Goal: Task Accomplishment & Management: Manage account settings

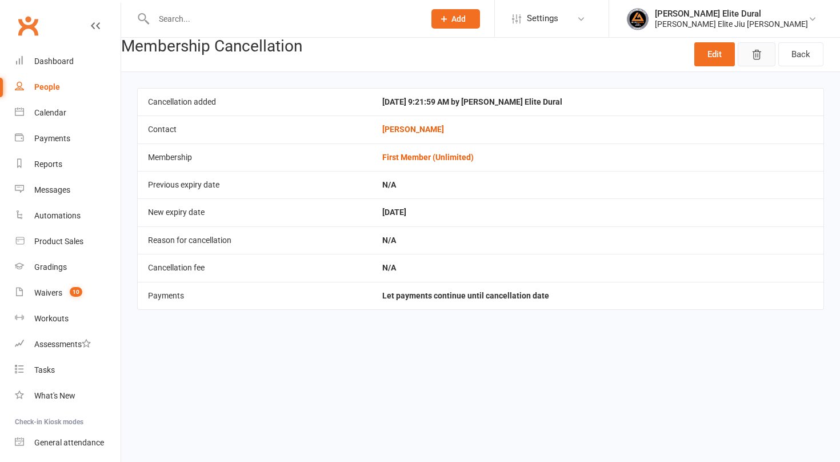
click at [756, 55] on icon "button" at bounding box center [756, 54] width 11 height 11
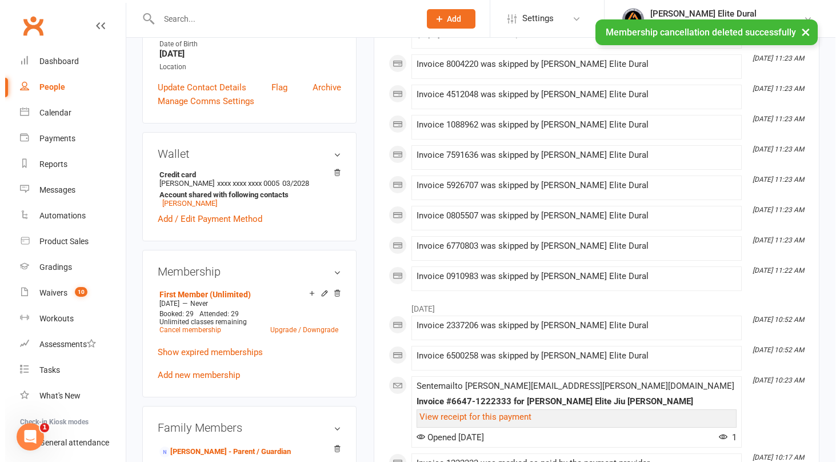
scroll to position [267, 0]
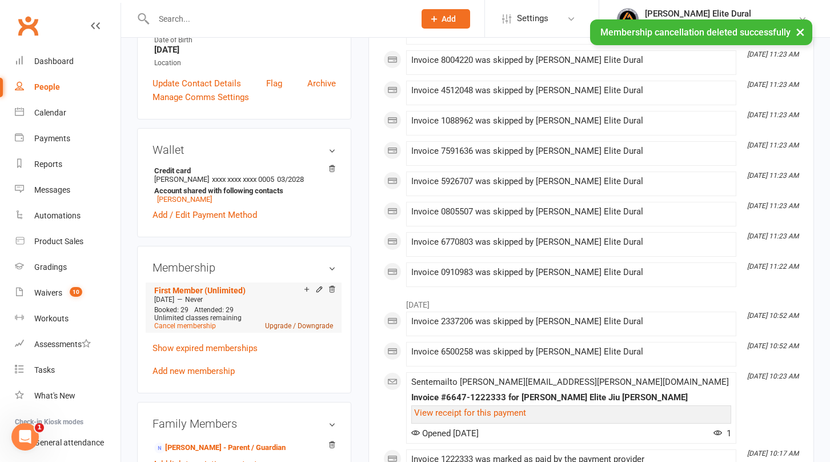
click at [312, 322] on link "Upgrade / Downgrade" at bounding box center [299, 326] width 68 height 8
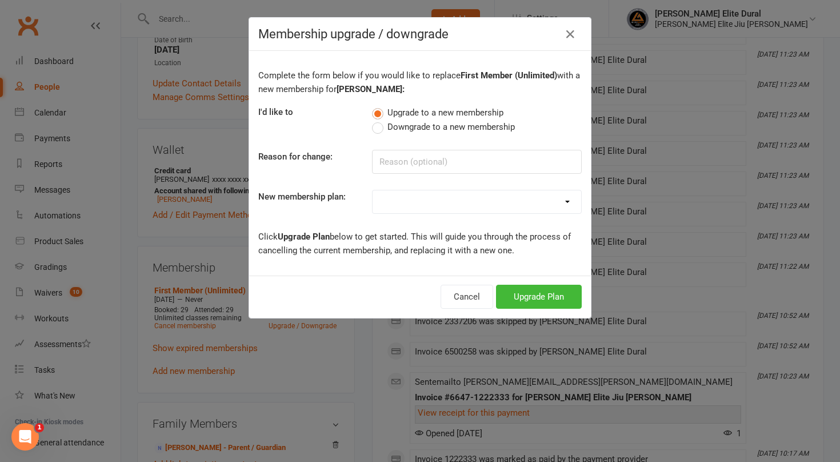
click at [380, 132] on label "Downgrade to a new membership" at bounding box center [443, 127] width 143 height 14
click at [380, 120] on input "Downgrade to a new membership" at bounding box center [375, 120] width 7 height 0
click at [454, 205] on select "Kids Membership First Member (Unlimited) Second Member (Unlimited) Third Member…" at bounding box center [477, 201] width 209 height 23
select select "4"
click at [373, 190] on select "Kids Membership First Member (Unlimited) Second Member (Unlimited) Third Member…" at bounding box center [477, 201] width 209 height 23
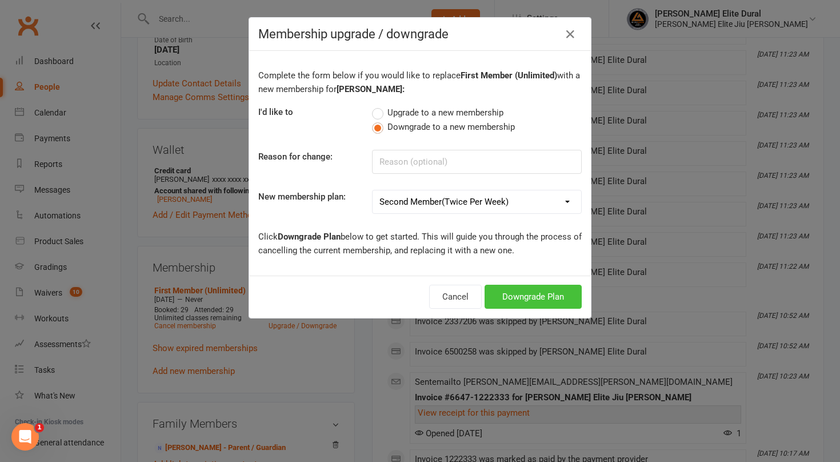
click at [517, 299] on button "Downgrade Plan" at bounding box center [533, 297] width 97 height 24
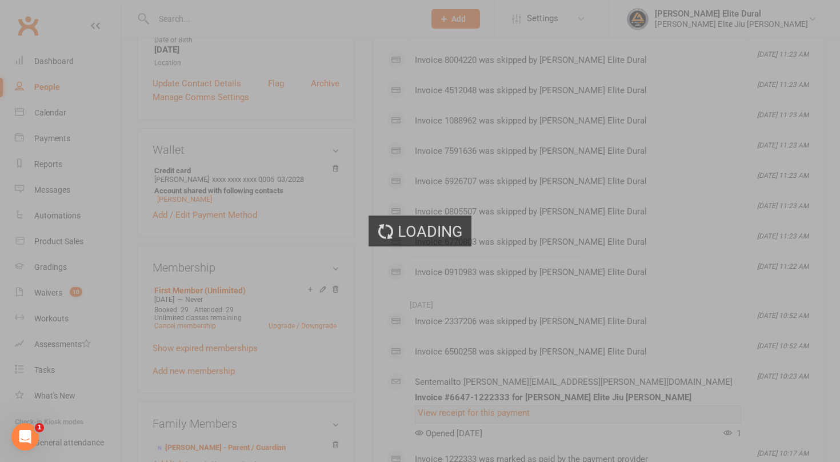
click at [503, 294] on body "Prospect Member Non-attending contact Class / event Appointment Grading event T…" at bounding box center [420, 384] width 840 height 1296
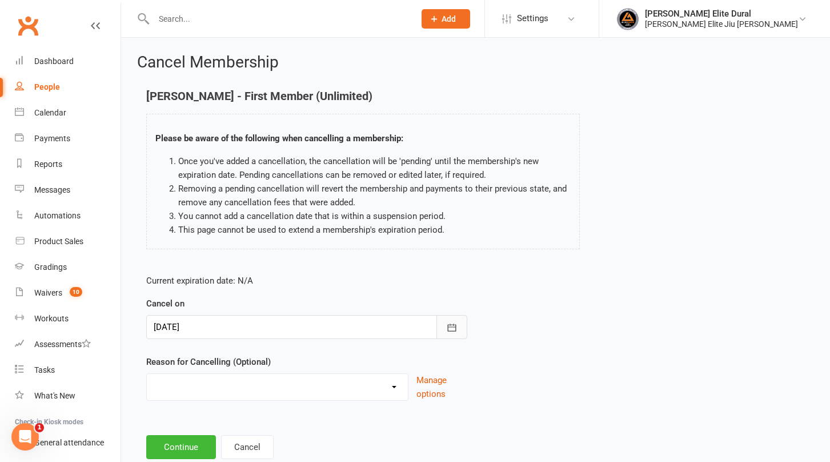
click at [450, 325] on icon "button" at bounding box center [452, 326] width 9 height 7
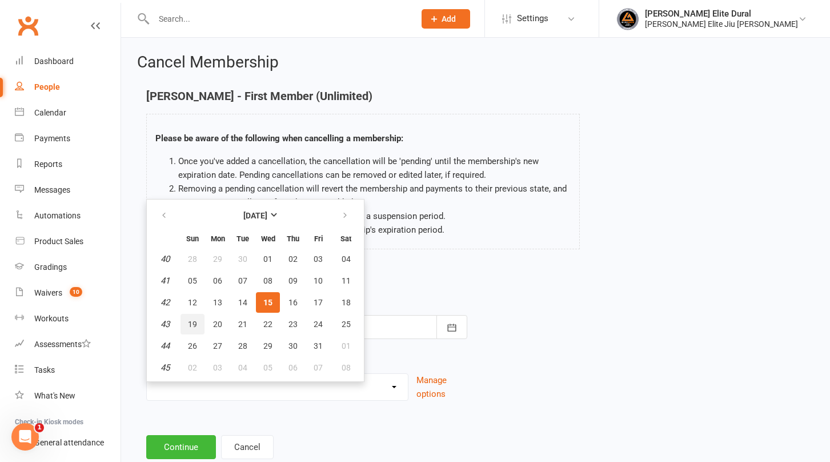
click at [200, 323] on button "19" at bounding box center [193, 324] width 24 height 21
type input "[DATE]"
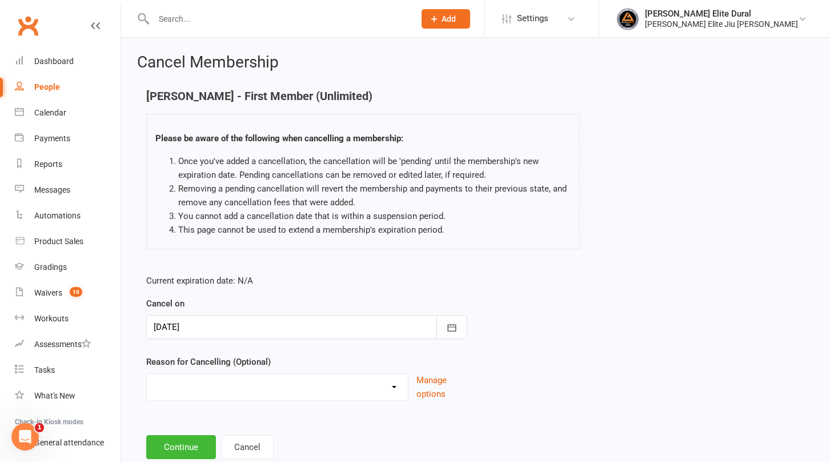
scroll to position [32, 0]
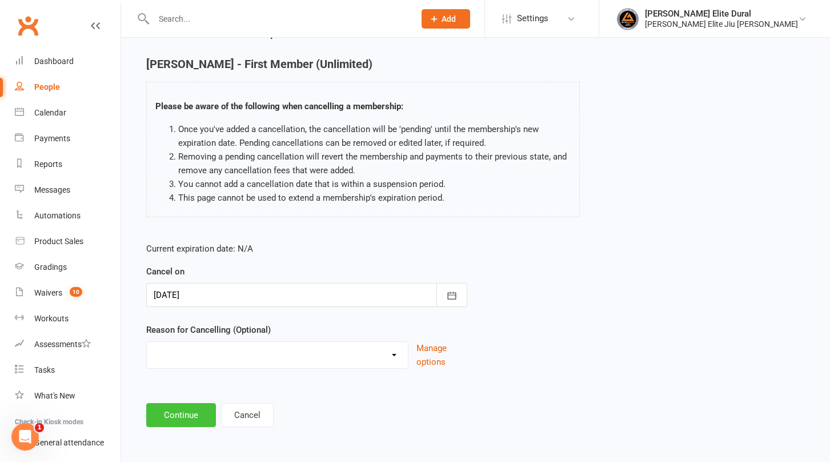
click at [189, 415] on button "Continue" at bounding box center [181, 415] width 70 height 24
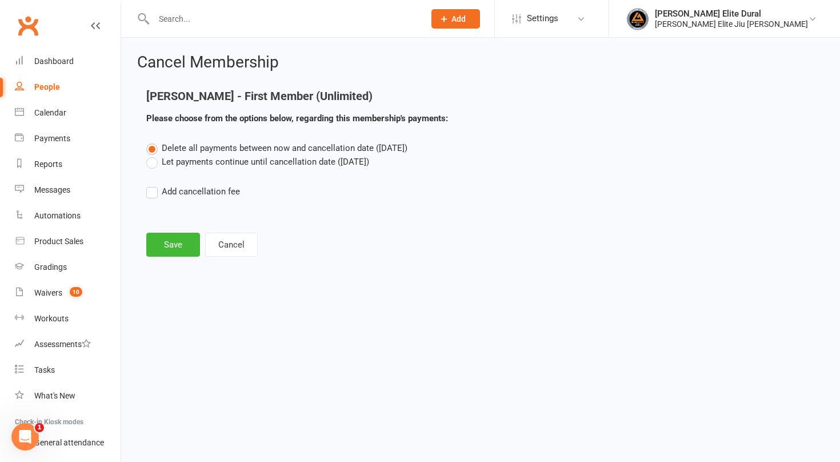
click at [150, 162] on label "Let payments continue until cancellation date ([DATE])" at bounding box center [257, 162] width 223 height 14
click at [150, 155] on input "Let payments continue until cancellation date ([DATE])" at bounding box center [149, 155] width 7 height 0
click at [175, 241] on button "Save" at bounding box center [173, 245] width 54 height 24
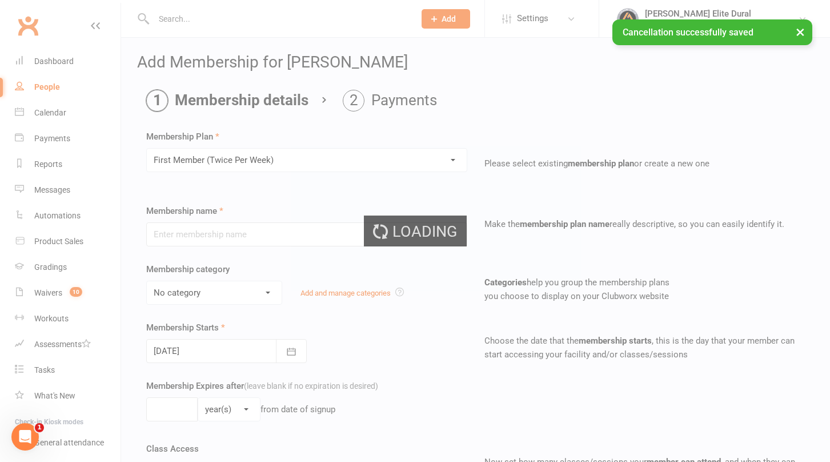
type input "First Member (Twice Per Week)"
select select "2"
type input "0"
type input "2"
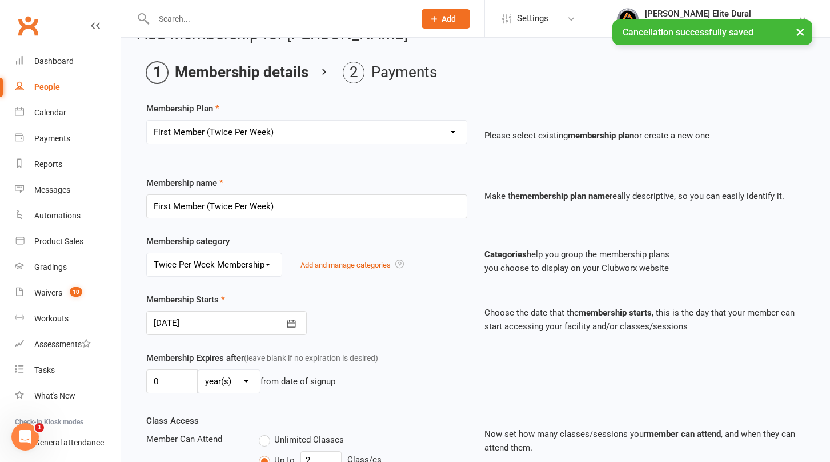
scroll to position [65, 0]
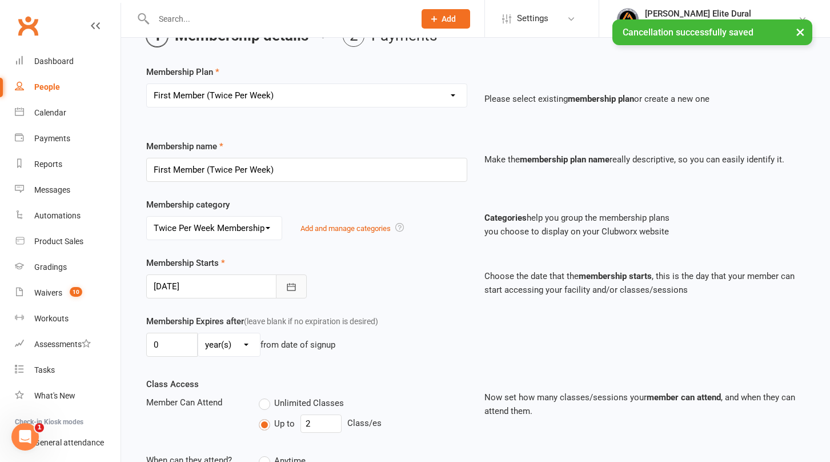
click at [287, 288] on icon "button" at bounding box center [291, 286] width 9 height 7
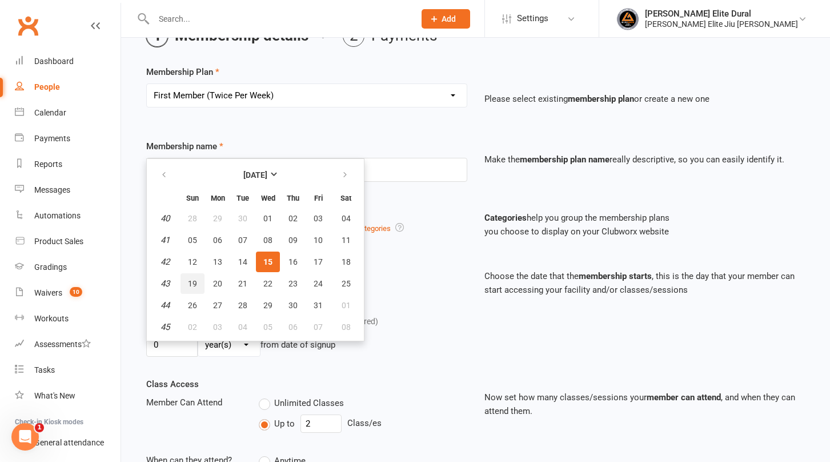
click at [189, 284] on span "19" at bounding box center [192, 283] width 9 height 9
type input "[DATE]"
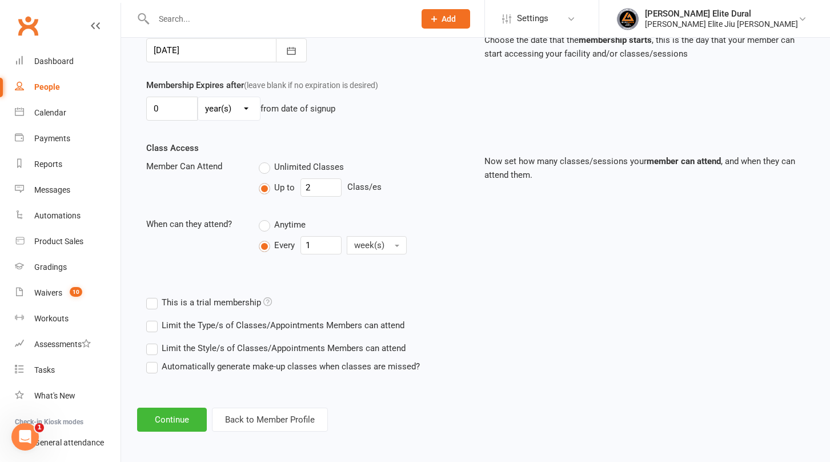
scroll to position [303, 0]
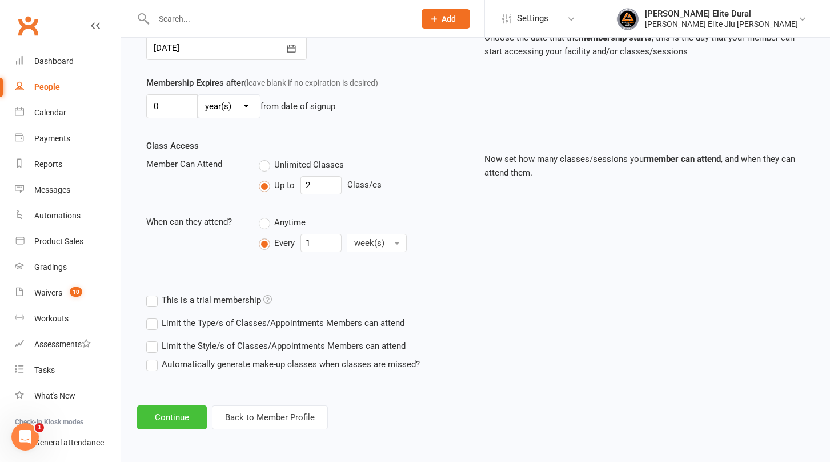
click at [183, 416] on button "Continue" at bounding box center [172, 417] width 70 height 24
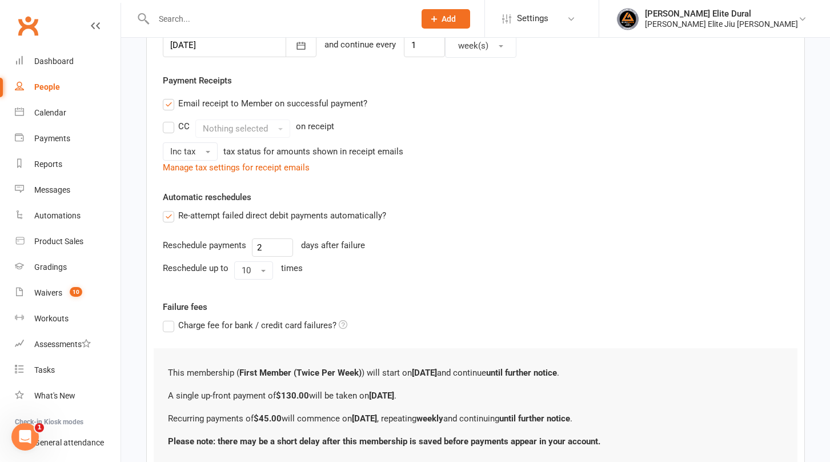
scroll to position [0, 0]
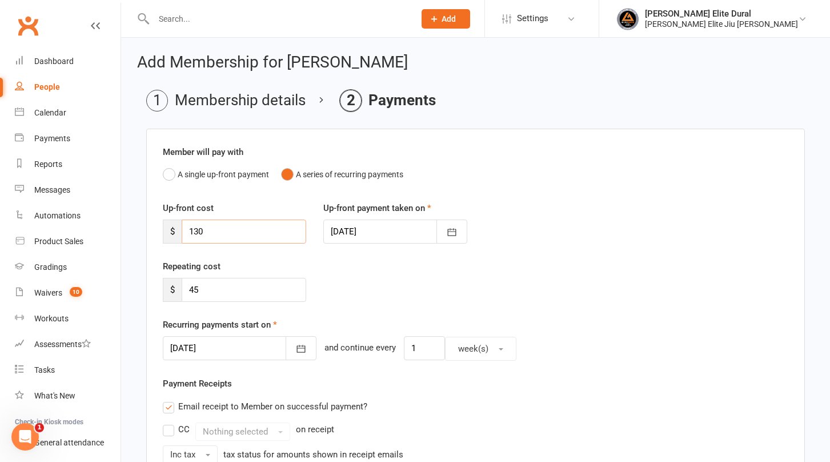
drag, startPoint x: 226, startPoint y: 232, endPoint x: 131, endPoint y: 229, distance: 94.9
click at [139, 230] on main "Membership details Payments Member will pay with A single up-front payment A se…" at bounding box center [475, 454] width 677 height 729
type input "45"
click at [450, 232] on icon "button" at bounding box center [451, 231] width 11 height 11
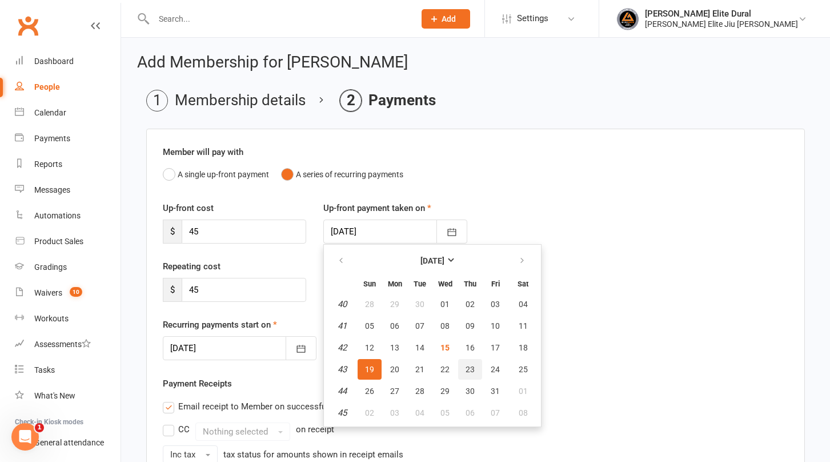
click at [473, 371] on span "23" at bounding box center [470, 369] width 9 height 9
type input "[DATE]"
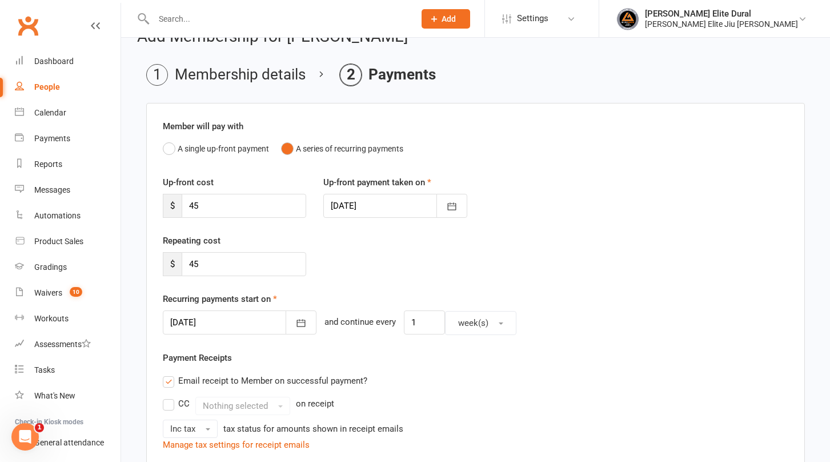
scroll to position [45, 0]
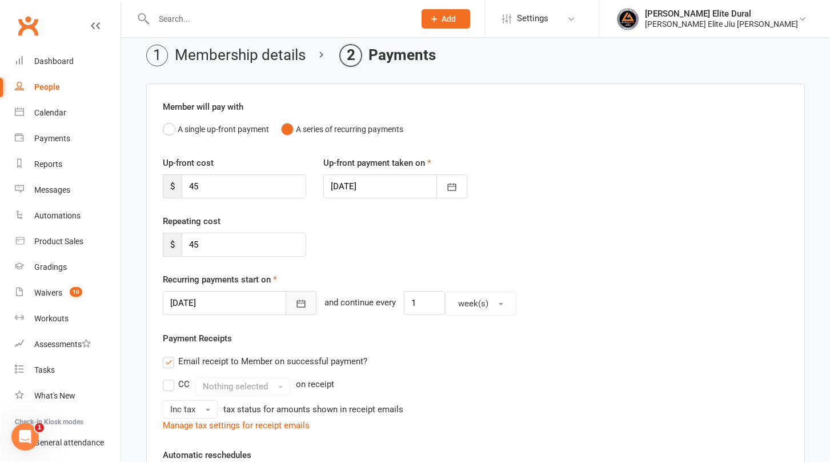
click at [291, 312] on button "button" at bounding box center [301, 303] width 31 height 24
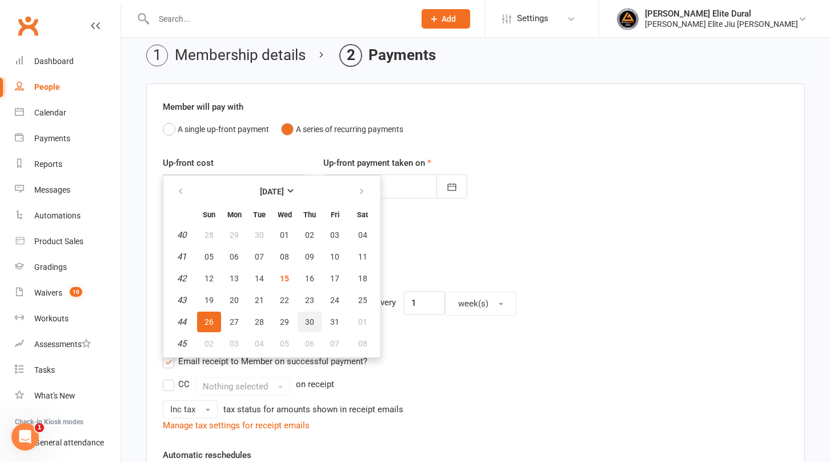
click at [313, 325] on span "30" at bounding box center [309, 321] width 9 height 9
type input "[DATE]"
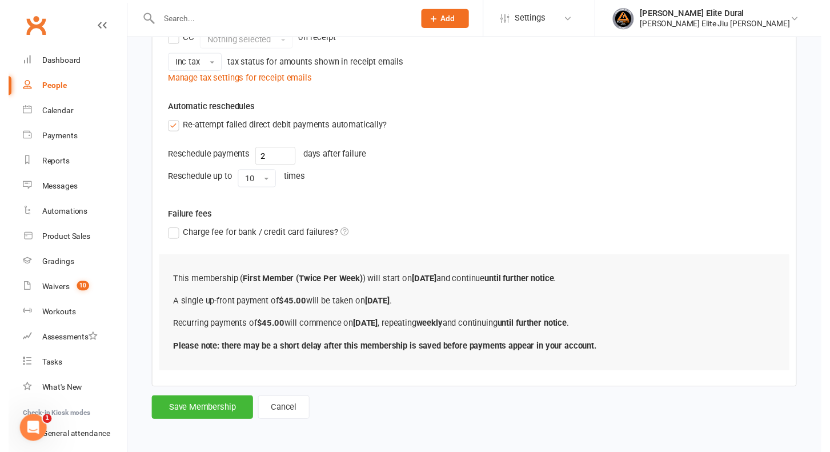
scroll to position [392, 0]
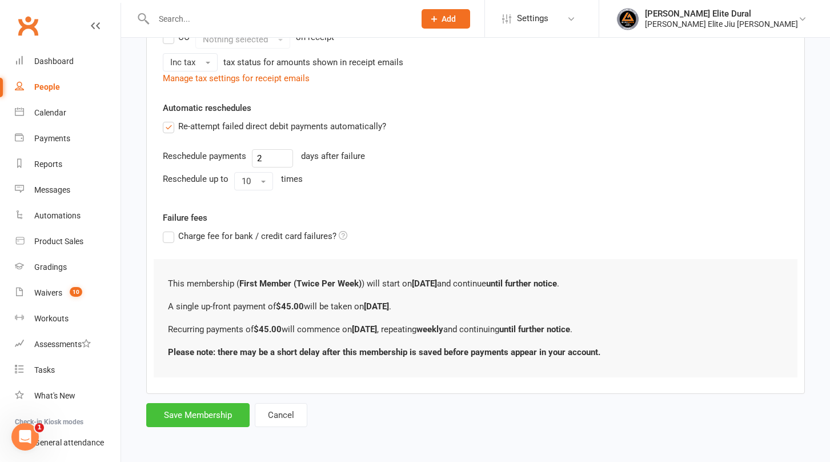
click at [197, 421] on button "Save Membership" at bounding box center [197, 415] width 103 height 24
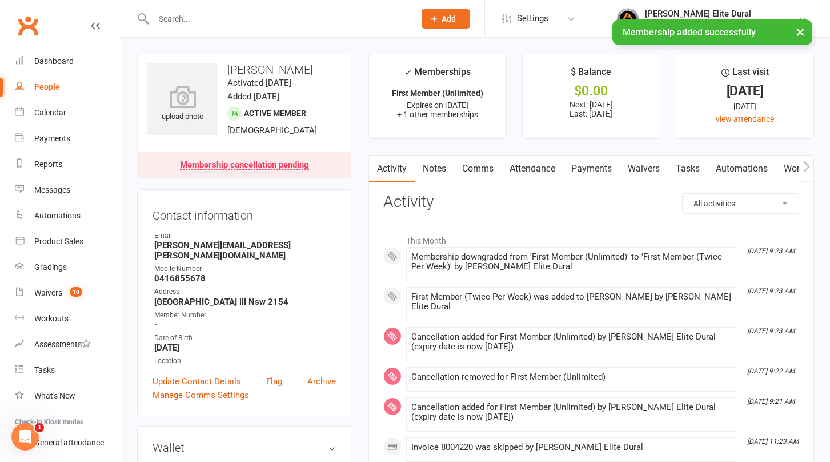
click at [588, 170] on link "Payments" at bounding box center [592, 168] width 57 height 26
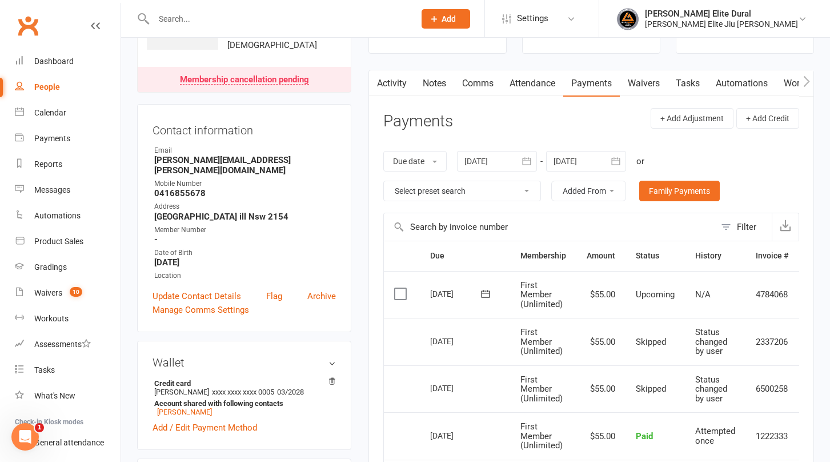
scroll to position [79, 0]
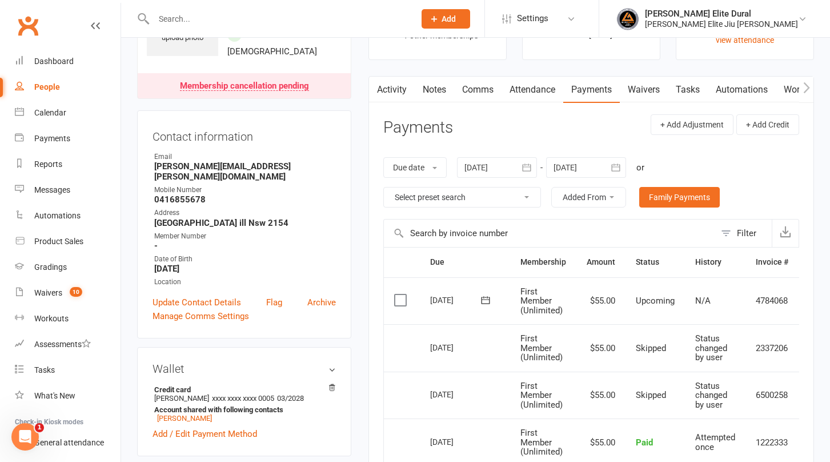
click at [618, 167] on icon "button" at bounding box center [615, 167] width 11 height 11
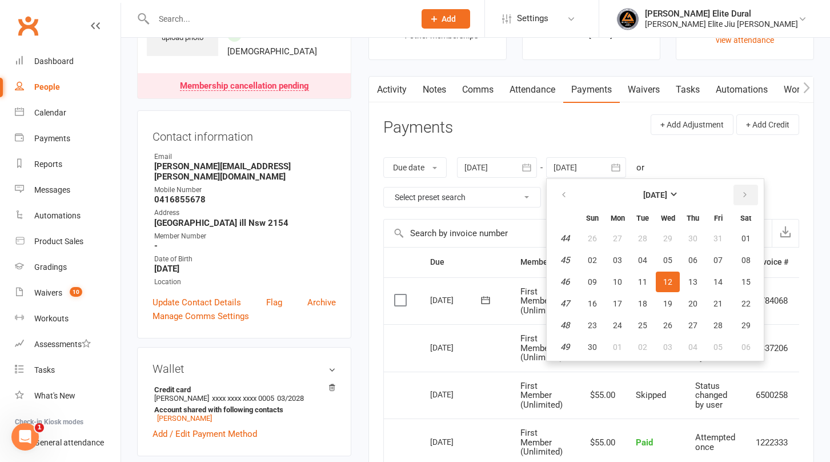
click at [749, 198] on icon "button" at bounding box center [745, 194] width 8 height 9
click at [750, 350] on span "11" at bounding box center [746, 346] width 9 height 9
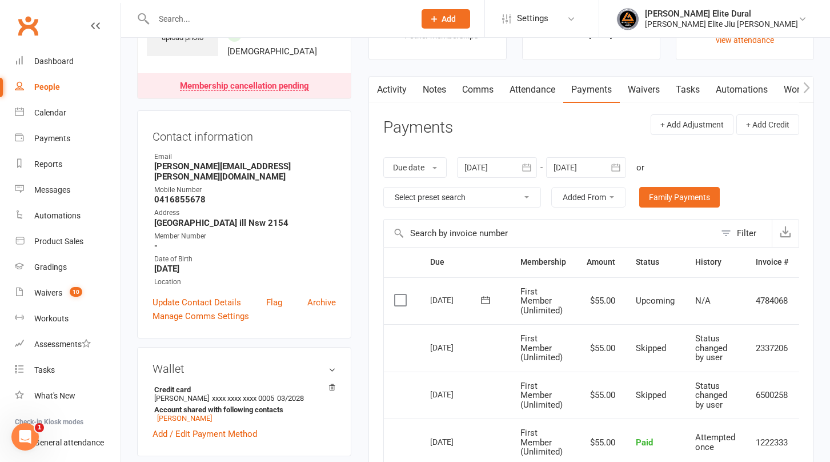
click at [618, 171] on icon "button" at bounding box center [616, 166] width 9 height 7
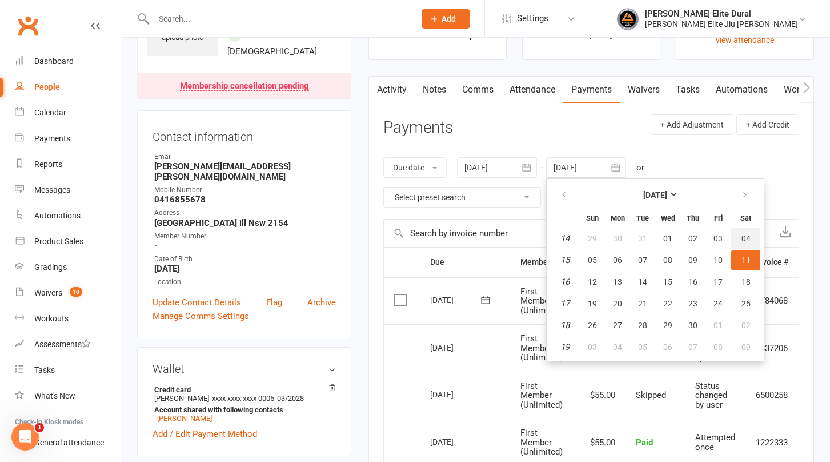
click at [745, 239] on span "04" at bounding box center [746, 238] width 9 height 9
type input "[DATE]"
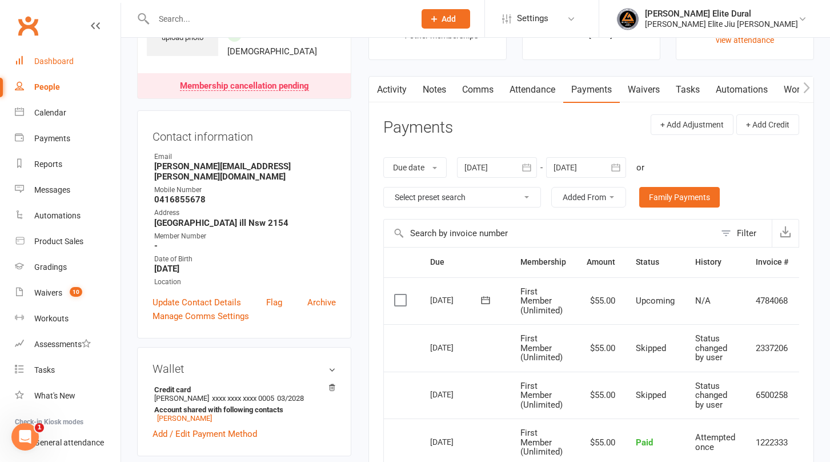
click at [52, 61] on div "Dashboard" at bounding box center [53, 61] width 39 height 9
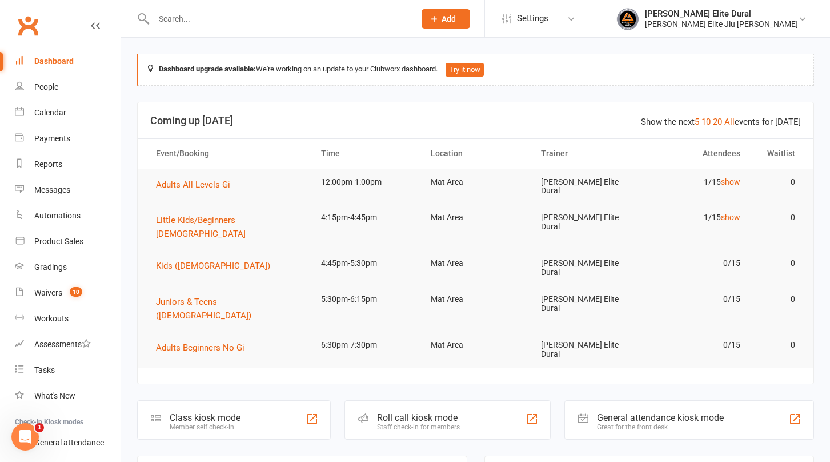
click at [244, 17] on input "text" at bounding box center [278, 19] width 257 height 16
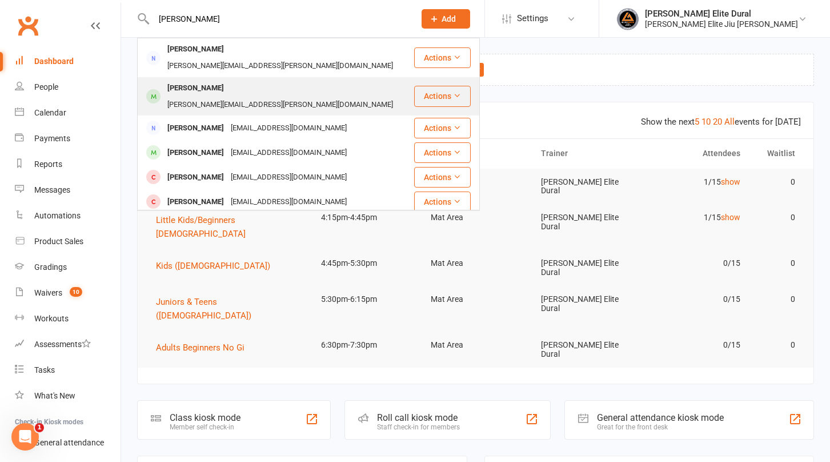
type input "[PERSON_NAME]"
click at [234, 97] on div "[PERSON_NAME][EMAIL_ADDRESS][PERSON_NAME][DOMAIN_NAME]" at bounding box center [280, 105] width 233 height 17
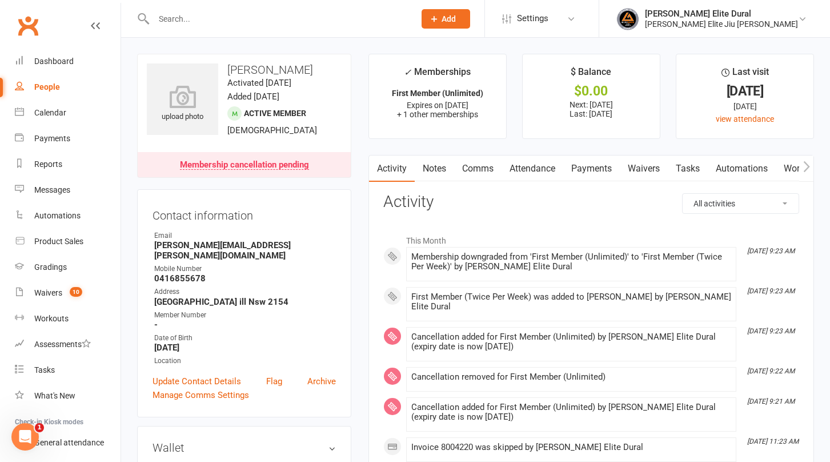
click at [589, 166] on link "Payments" at bounding box center [592, 168] width 57 height 26
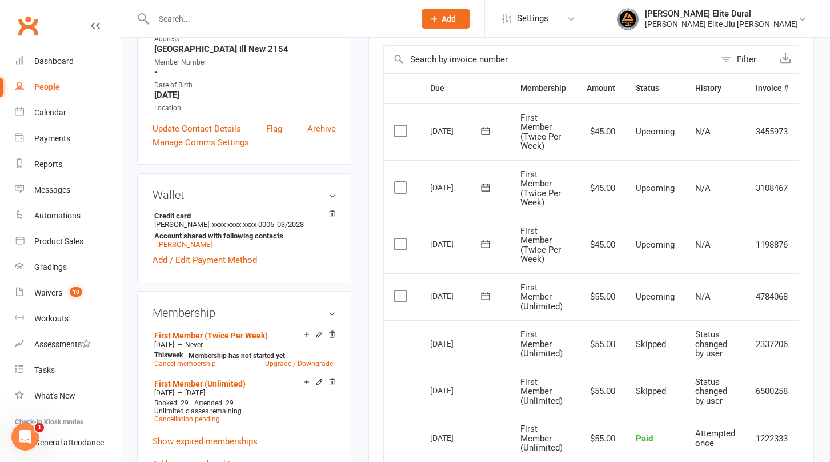
scroll to position [252, 0]
click at [487, 298] on icon at bounding box center [485, 296] width 11 height 11
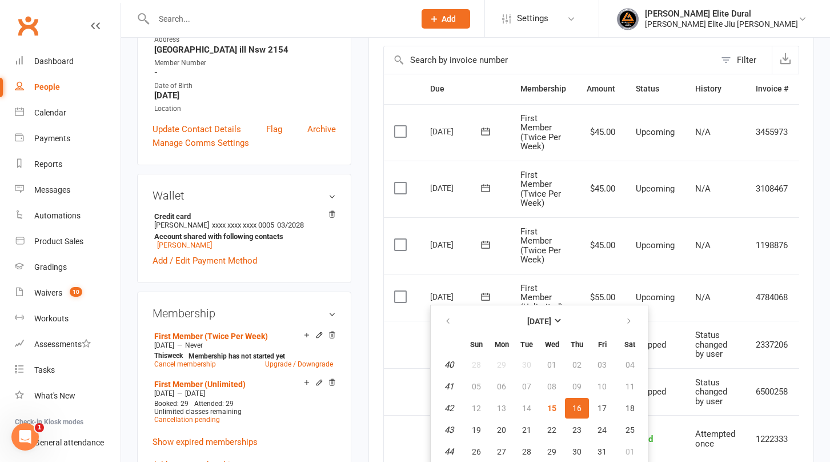
click at [485, 243] on icon at bounding box center [485, 244] width 11 height 11
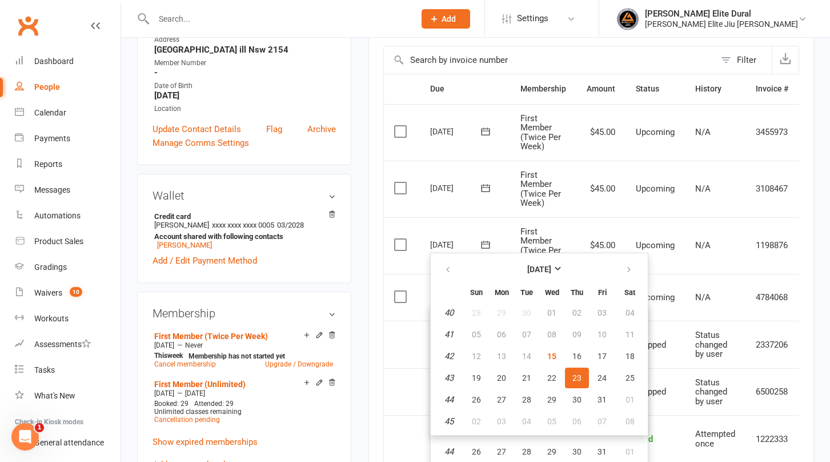
click at [503, 228] on td "[DATE] [DATE]" at bounding box center [465, 245] width 90 height 57
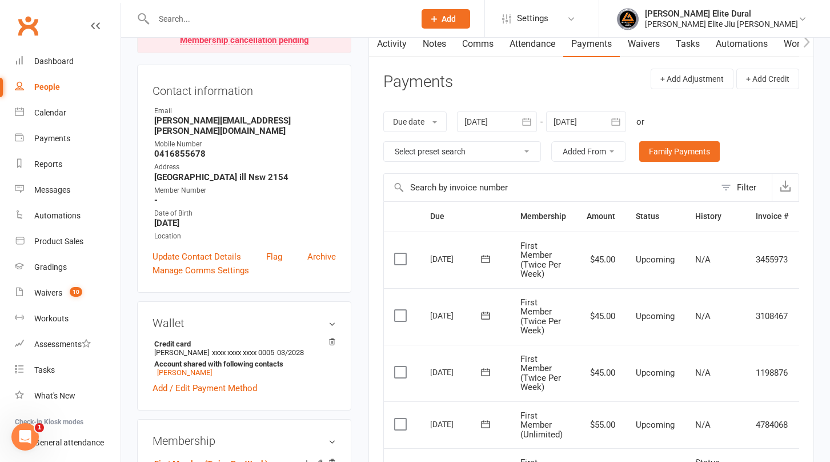
scroll to position [114, 0]
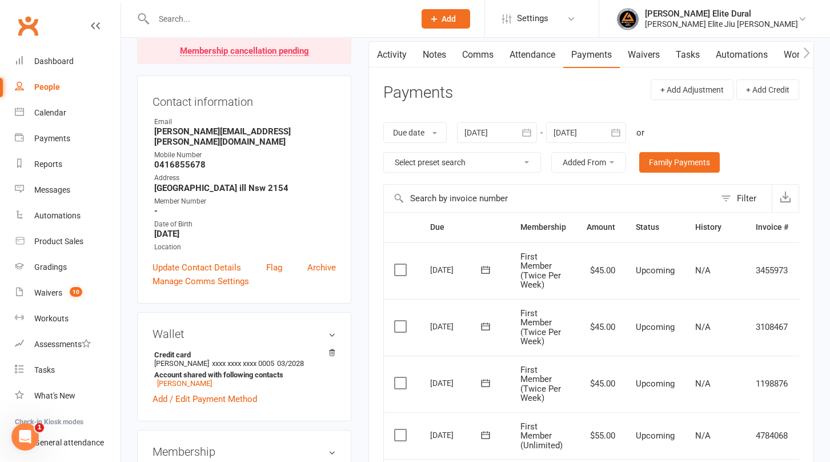
click at [617, 133] on icon "button" at bounding box center [615, 132] width 11 height 11
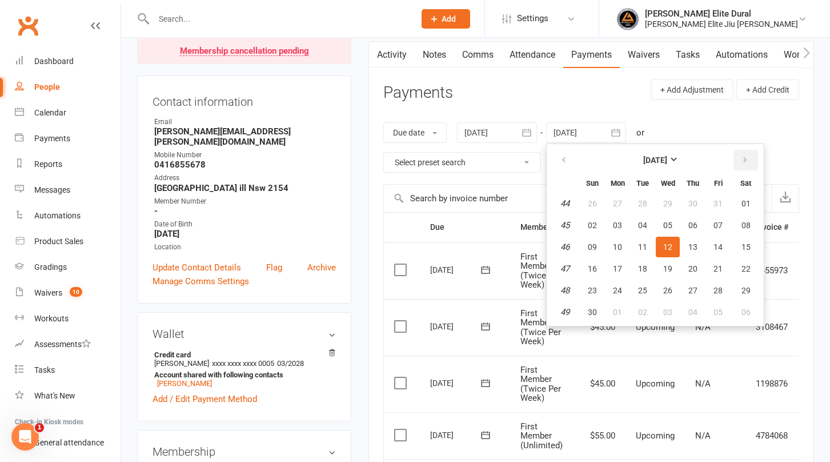
click at [749, 159] on icon "button" at bounding box center [745, 159] width 8 height 9
click at [751, 314] on span "14" at bounding box center [746, 311] width 9 height 9
type input "[DATE]"
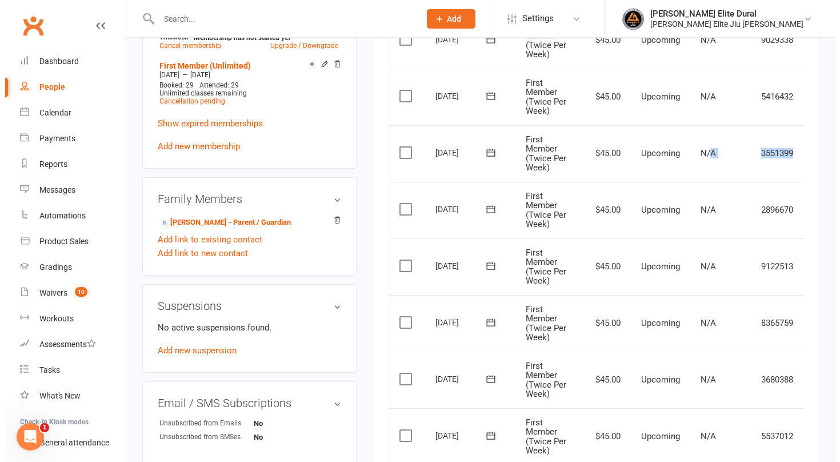
scroll to position [0, 34]
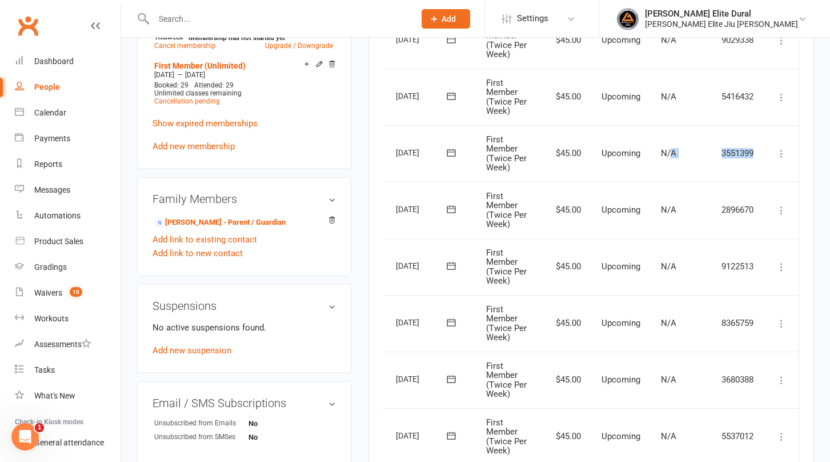
drag, startPoint x: 704, startPoint y: 149, endPoint x: 779, endPoint y: 148, distance: 74.9
click at [779, 148] on tr "Select this [DATE] [PERSON_NAME] First Member (Twice Per Week) $45.00 Upcoming …" at bounding box center [574, 153] width 449 height 57
click at [782, 155] on icon at bounding box center [781, 153] width 11 height 11
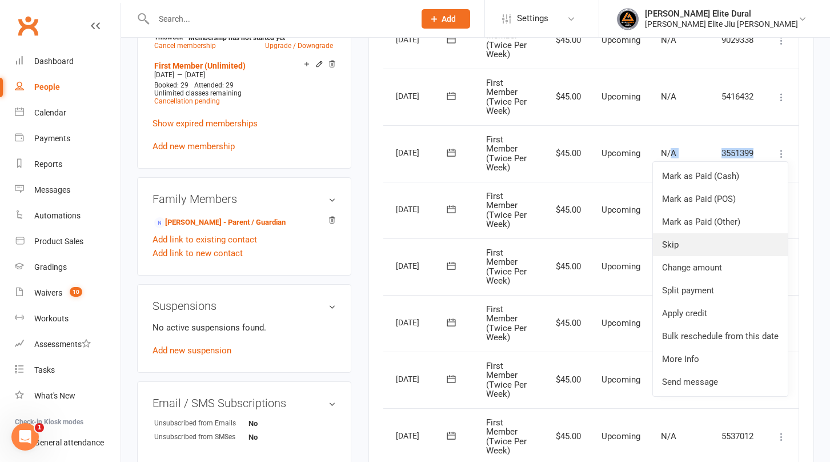
click at [708, 249] on link "Skip" at bounding box center [720, 244] width 135 height 23
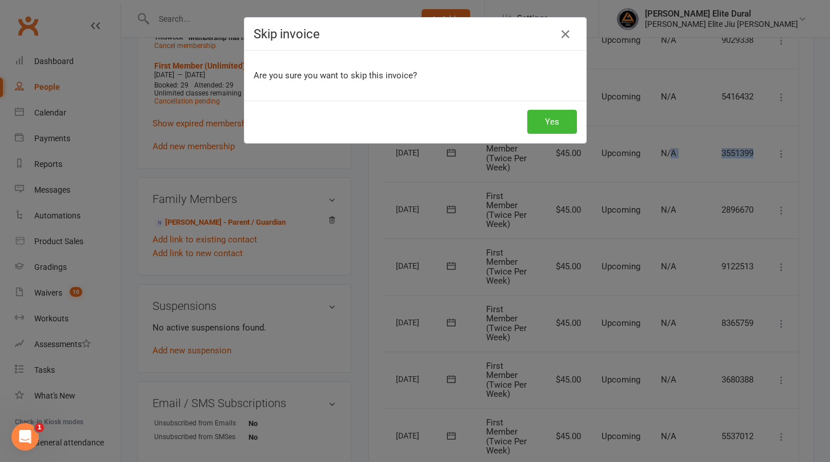
scroll to position [0, 28]
click at [562, 133] on button "Yes" at bounding box center [557, 122] width 50 height 24
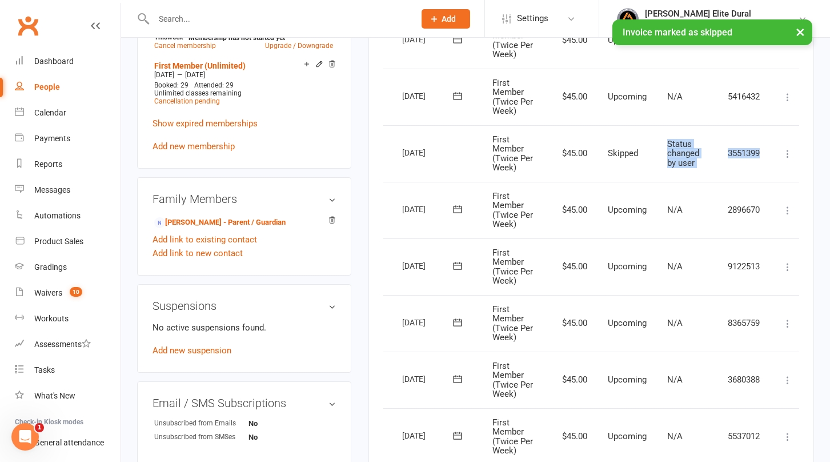
click at [789, 212] on icon at bounding box center [787, 210] width 11 height 11
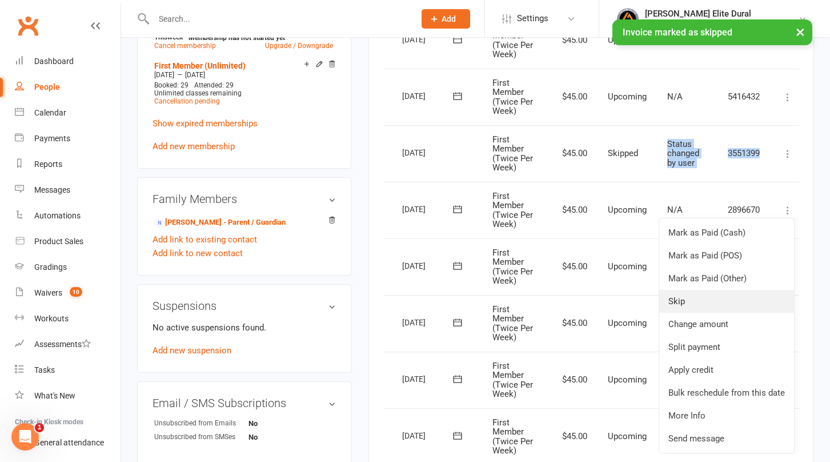
click at [708, 302] on link "Skip" at bounding box center [727, 301] width 135 height 23
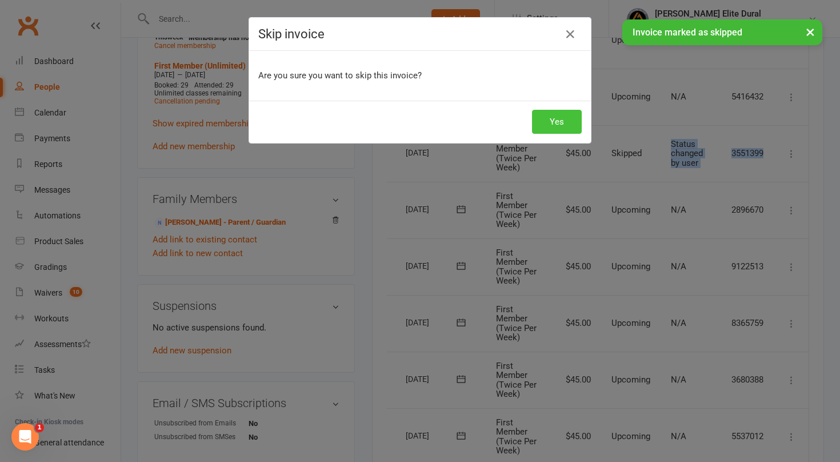
click at [571, 121] on button "Yes" at bounding box center [557, 122] width 50 height 24
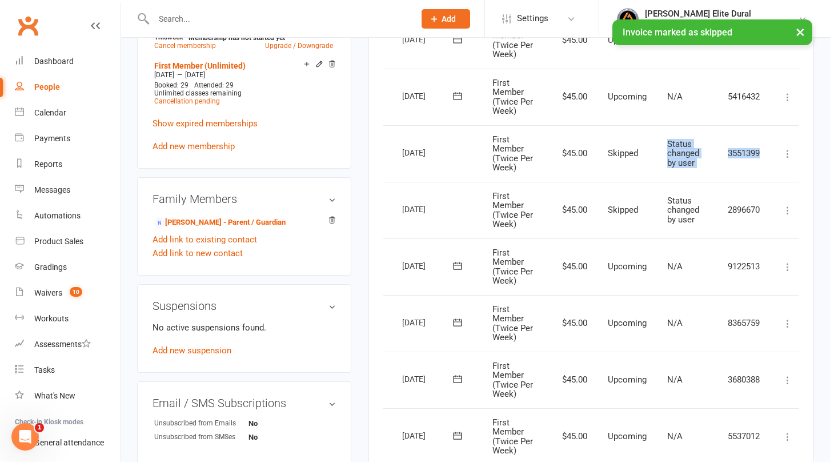
click at [784, 265] on icon at bounding box center [787, 266] width 11 height 11
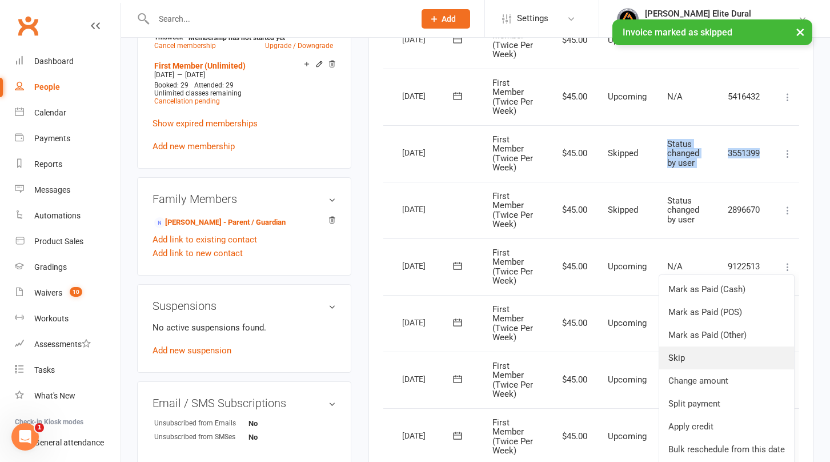
click at [719, 361] on link "Skip" at bounding box center [727, 357] width 135 height 23
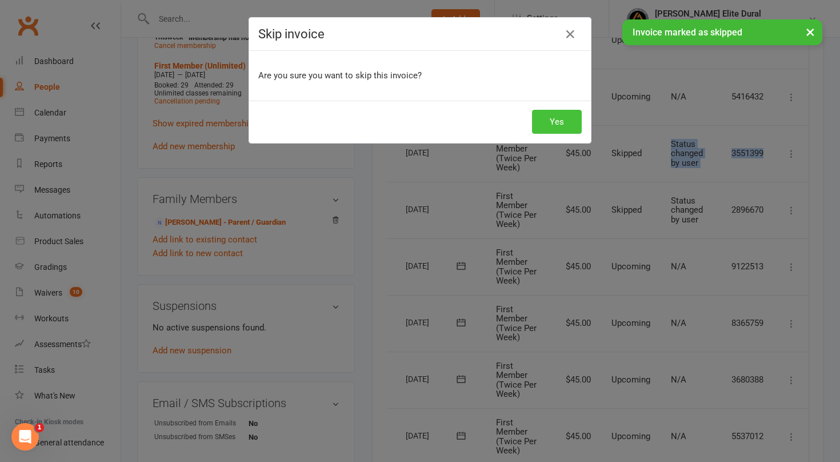
click at [545, 121] on button "Yes" at bounding box center [557, 122] width 50 height 24
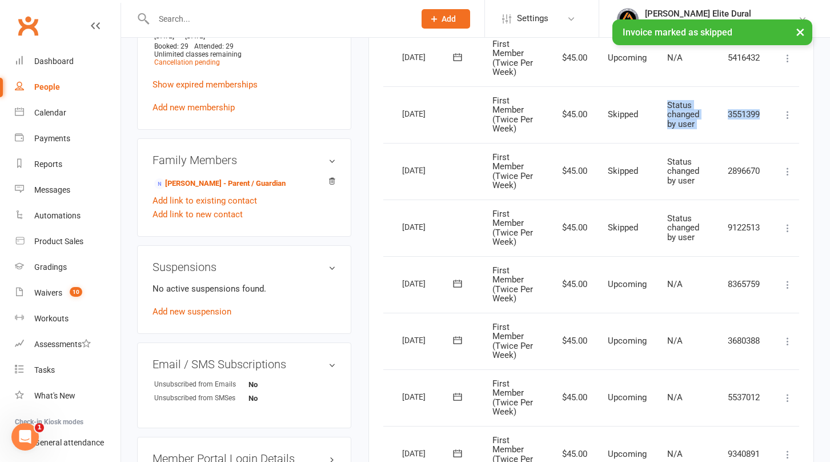
scroll to position [612, 0]
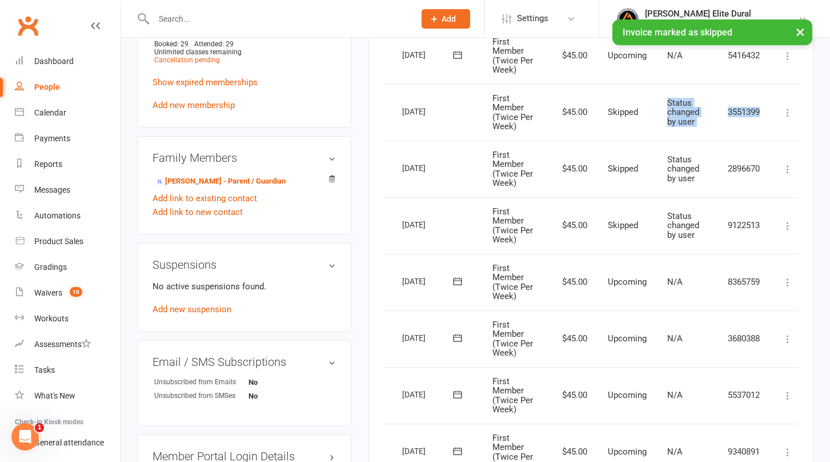
click at [784, 282] on icon at bounding box center [787, 282] width 11 height 11
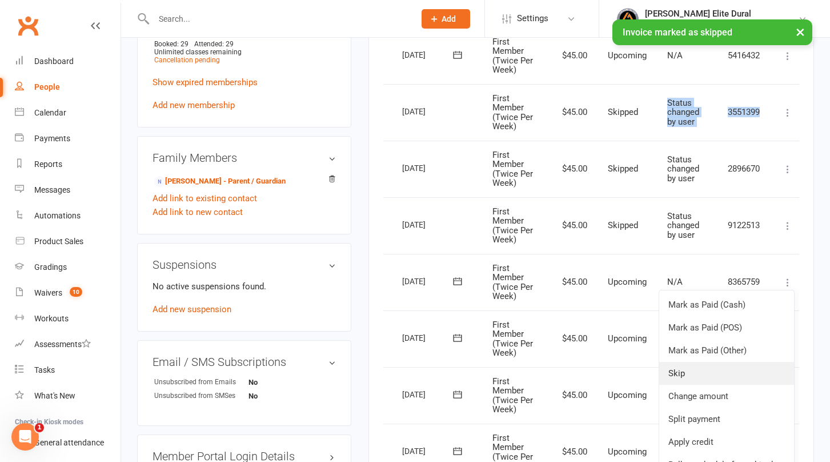
click at [714, 376] on link "Skip" at bounding box center [727, 373] width 135 height 23
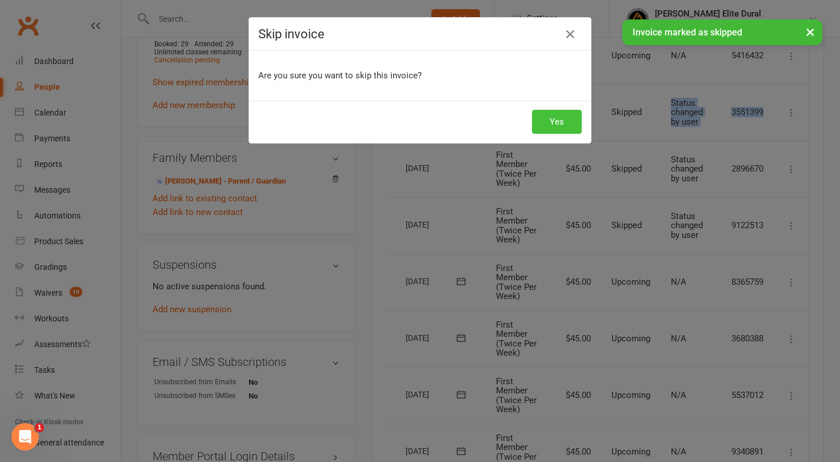
click at [556, 127] on button "Yes" at bounding box center [557, 122] width 50 height 24
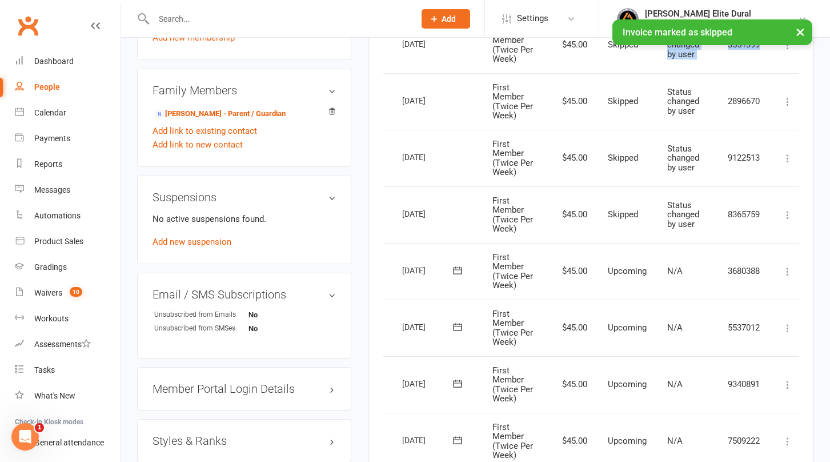
scroll to position [688, 0]
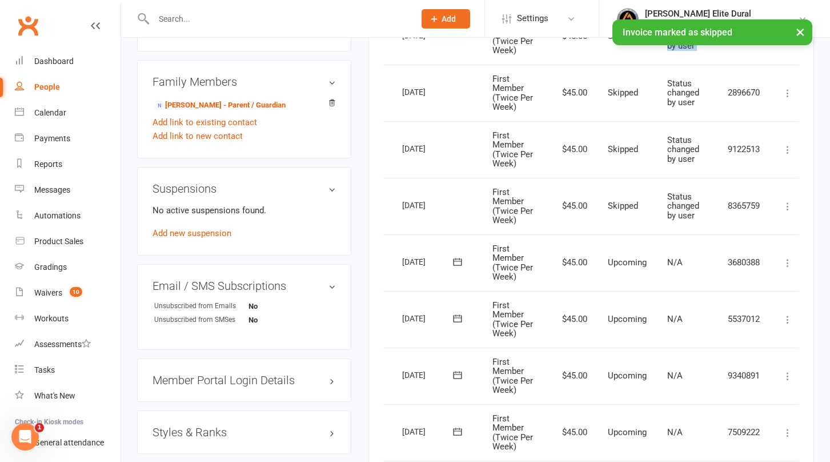
click at [787, 265] on icon at bounding box center [787, 262] width 11 height 11
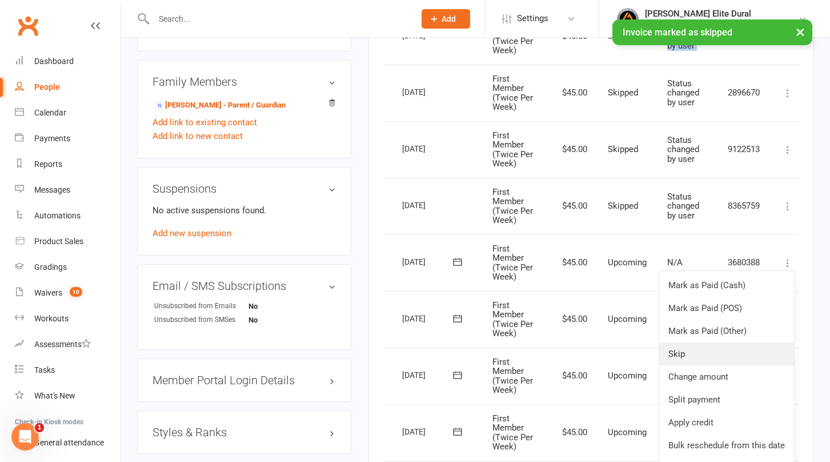
click at [705, 353] on link "Skip" at bounding box center [727, 353] width 135 height 23
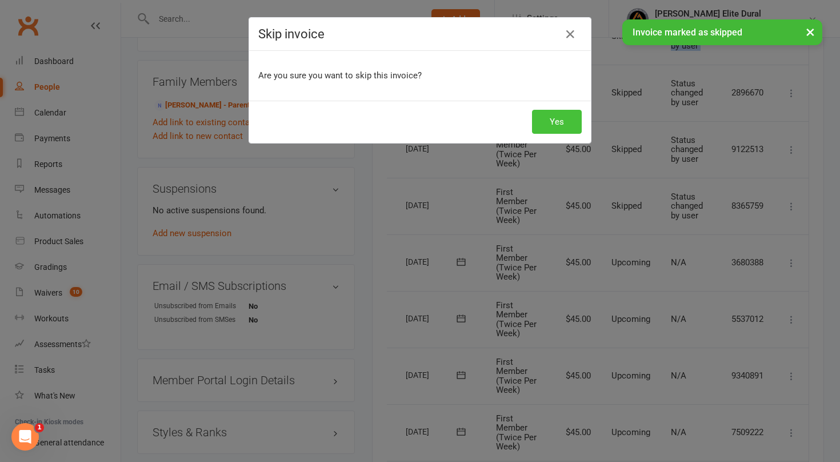
click at [556, 126] on button "Yes" at bounding box center [557, 122] width 50 height 24
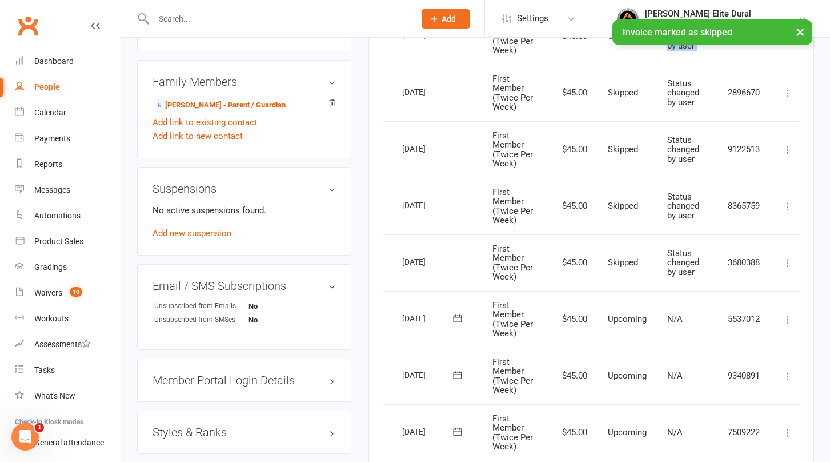
click at [788, 317] on icon at bounding box center [787, 319] width 11 height 11
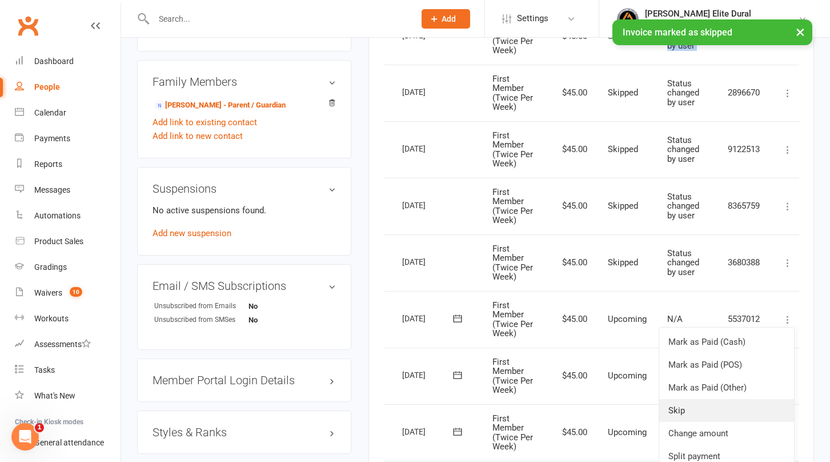
click at [712, 405] on link "Skip" at bounding box center [727, 410] width 135 height 23
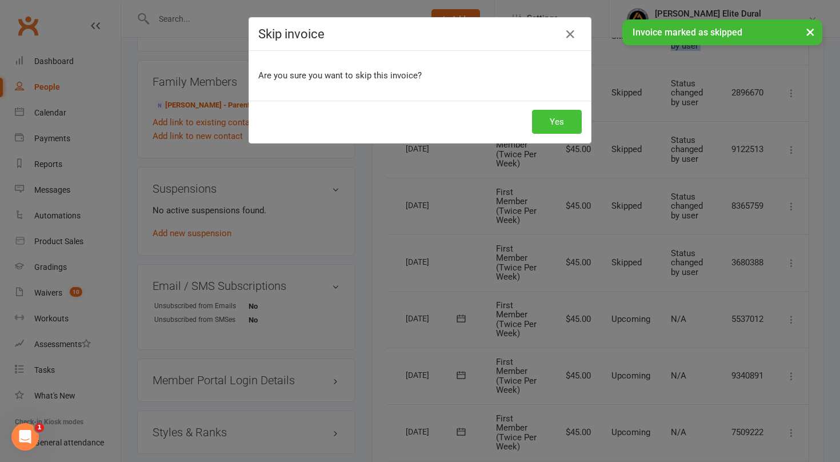
click at [549, 122] on button "Yes" at bounding box center [557, 122] width 50 height 24
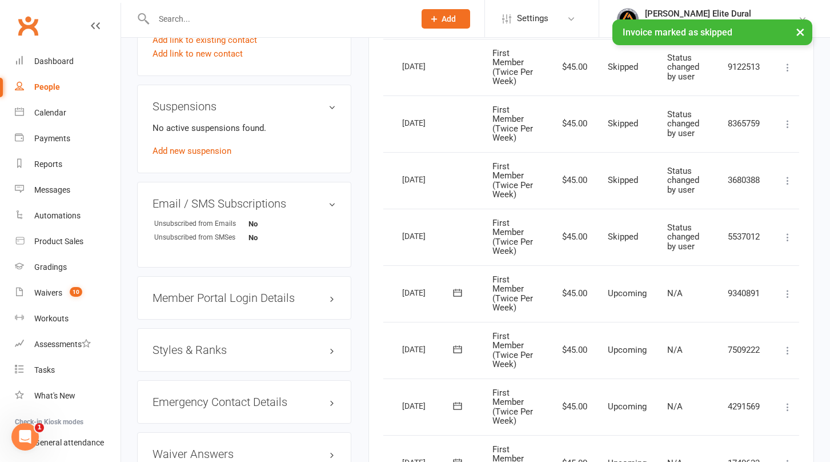
scroll to position [770, 0]
click at [788, 293] on icon at bounding box center [787, 292] width 11 height 11
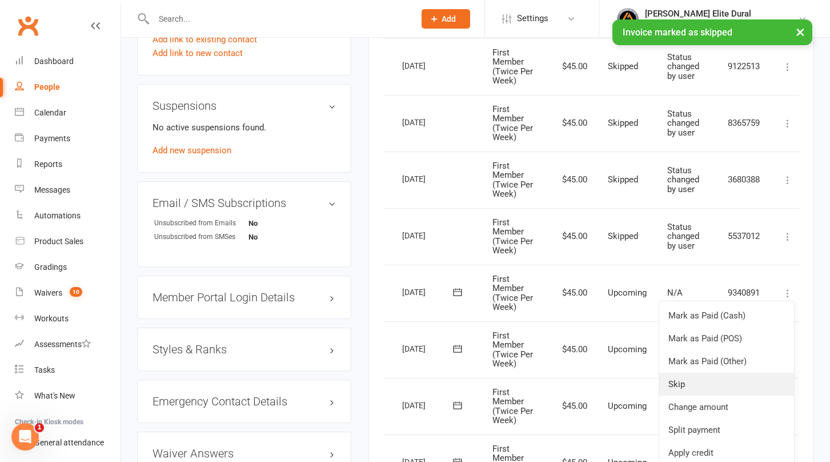
click at [700, 385] on link "Skip" at bounding box center [727, 384] width 135 height 23
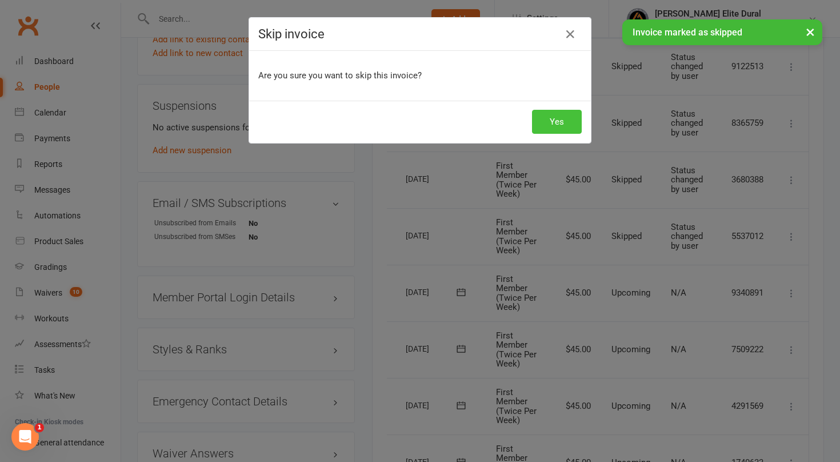
click at [564, 125] on button "Yes" at bounding box center [557, 122] width 50 height 24
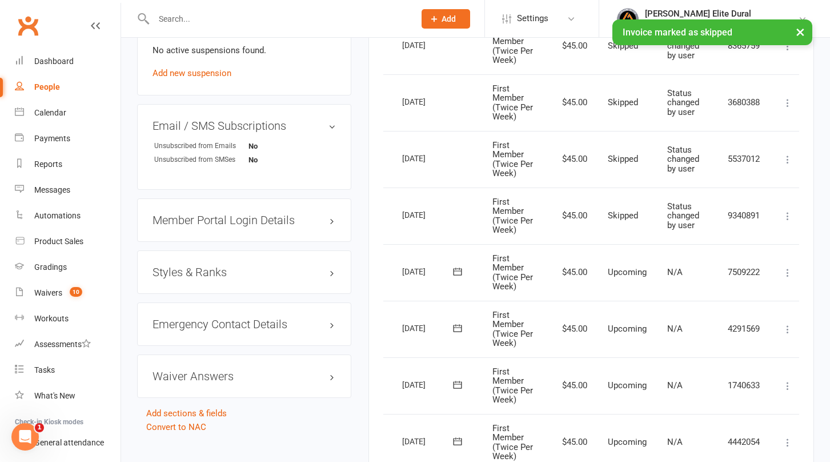
scroll to position [854, 0]
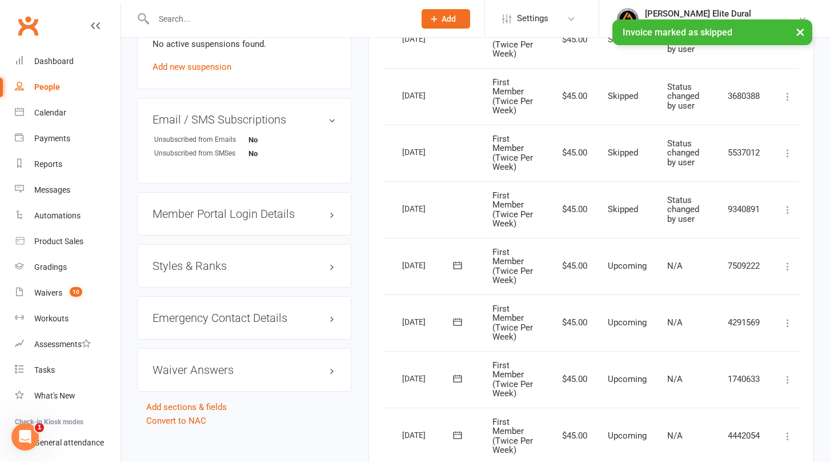
click at [786, 266] on icon at bounding box center [787, 266] width 11 height 11
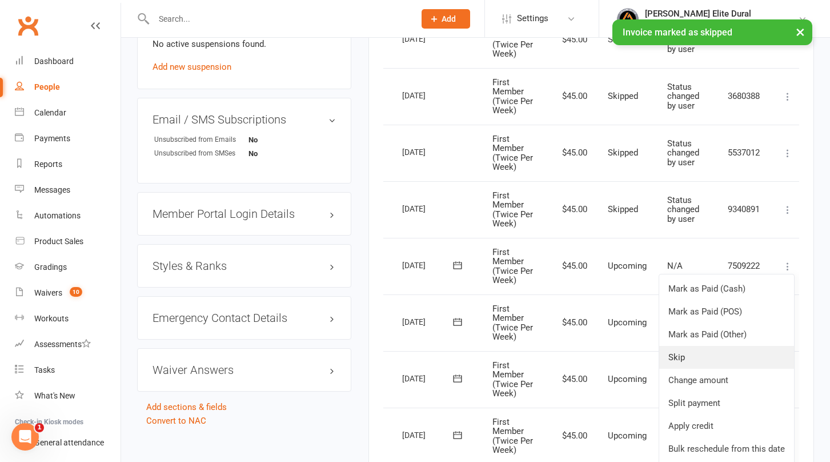
click at [704, 350] on link "Skip" at bounding box center [727, 357] width 135 height 23
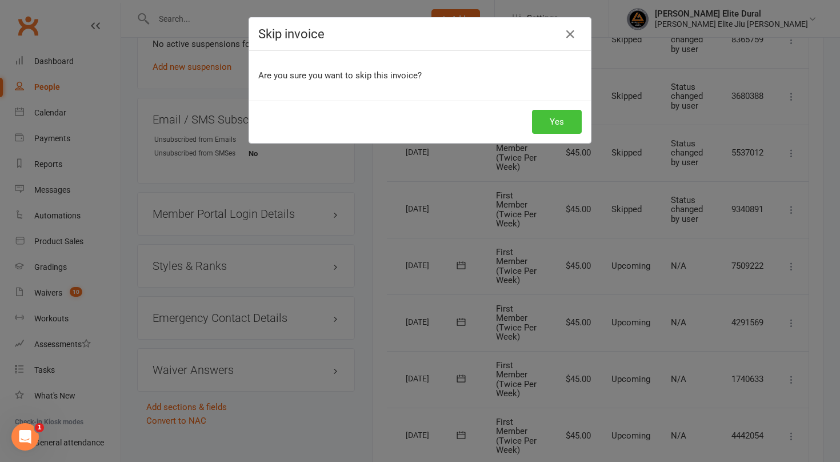
click at [557, 122] on button "Yes" at bounding box center [557, 122] width 50 height 24
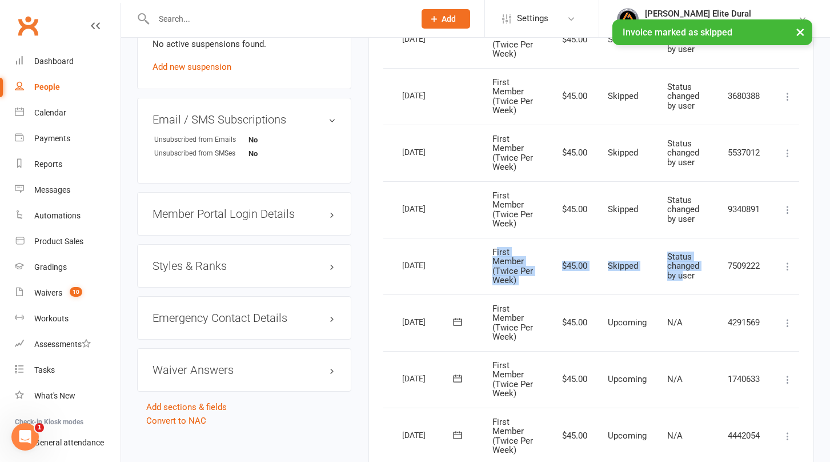
drag, startPoint x: 683, startPoint y: 273, endPoint x: 497, endPoint y: 247, distance: 188.1
click at [497, 247] on tr "Select this [DATE] [PERSON_NAME] First Member (Twice Per Week) $45.00 Skipped S…" at bounding box center [580, 266] width 449 height 57
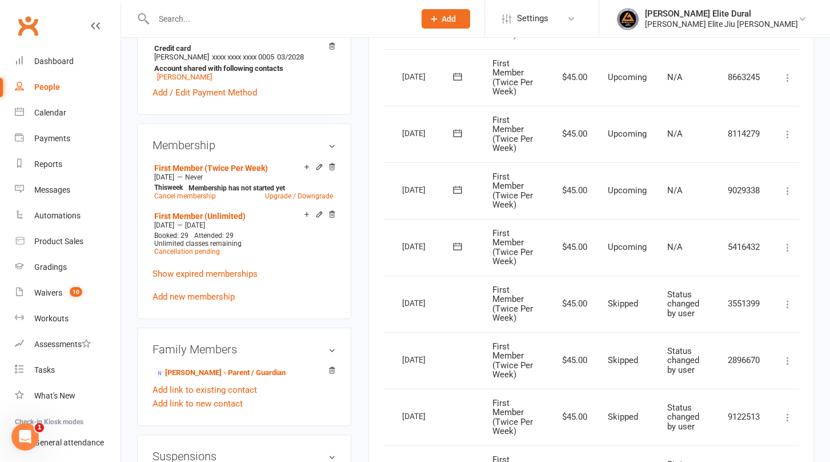
scroll to position [398, 0]
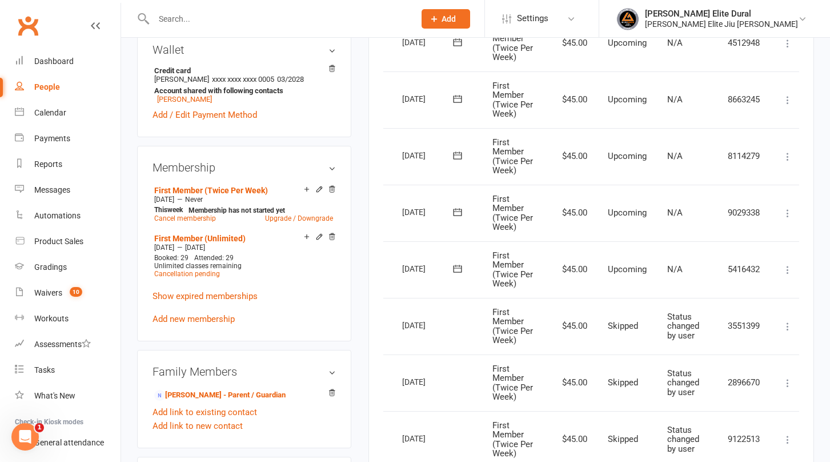
click at [646, 340] on td "Skipped" at bounding box center [627, 326] width 59 height 57
click at [50, 63] on div "Dashboard" at bounding box center [53, 61] width 39 height 9
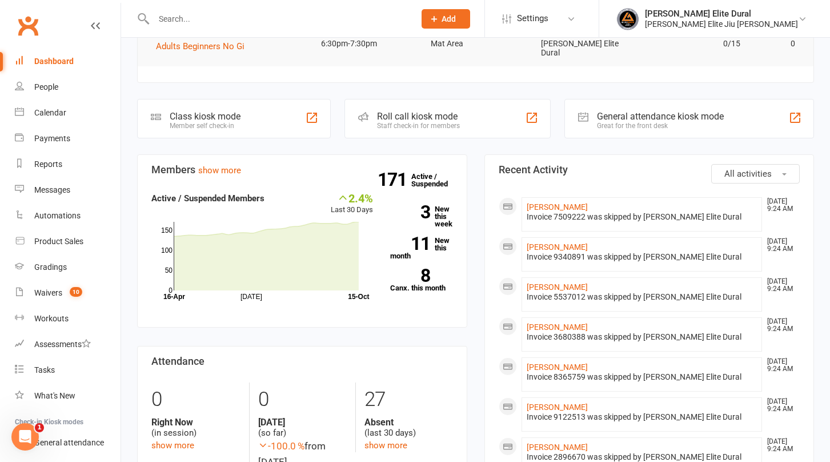
scroll to position [261, 0]
